Goal: Information Seeking & Learning: Learn about a topic

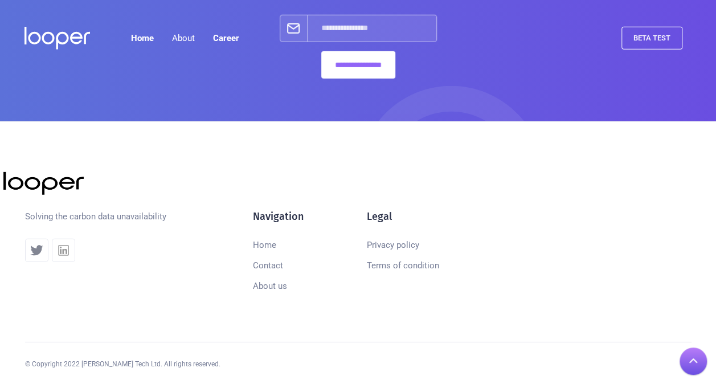
scroll to position [1623, 0]
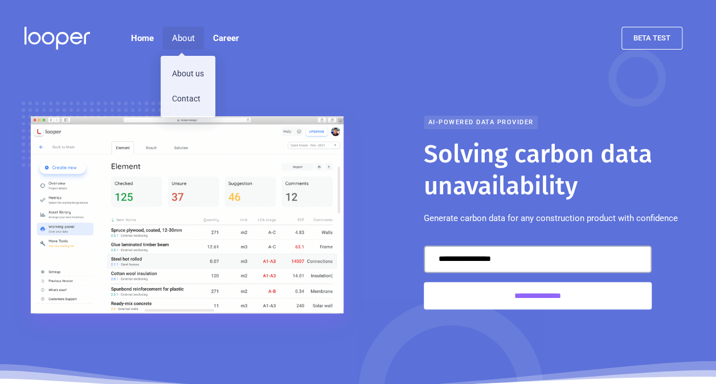
click at [187, 35] on div "About" at bounding box center [183, 38] width 23 height 14
click at [186, 69] on link "About us" at bounding box center [188, 74] width 55 height 25
click at [183, 38] on div "About" at bounding box center [183, 38] width 23 height 14
click at [183, 70] on link "About us" at bounding box center [188, 74] width 55 height 25
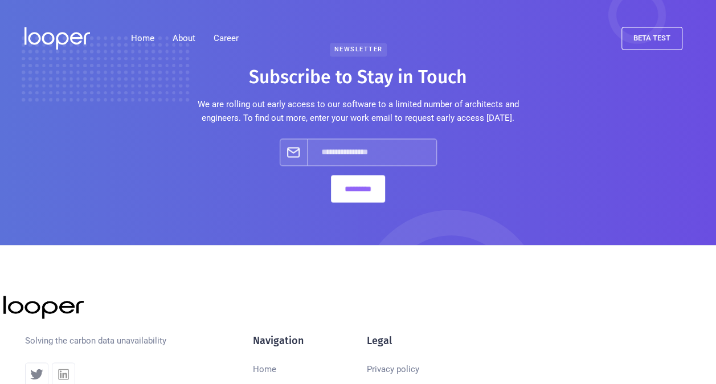
scroll to position [725, 0]
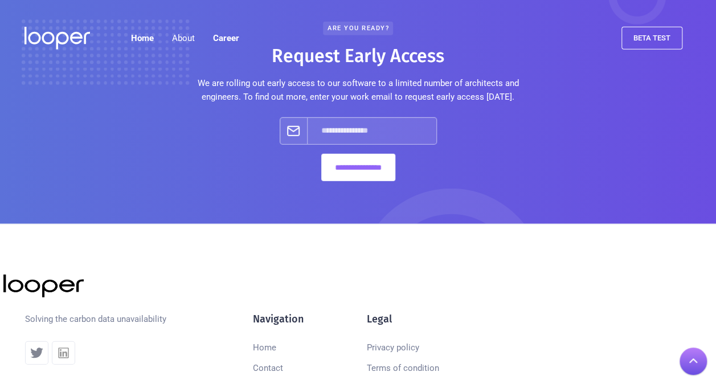
scroll to position [1537, 0]
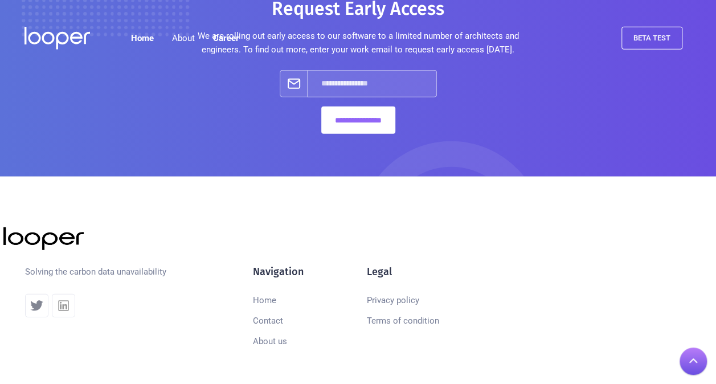
scroll to position [1623, 0]
